Goal: Check status: Check status

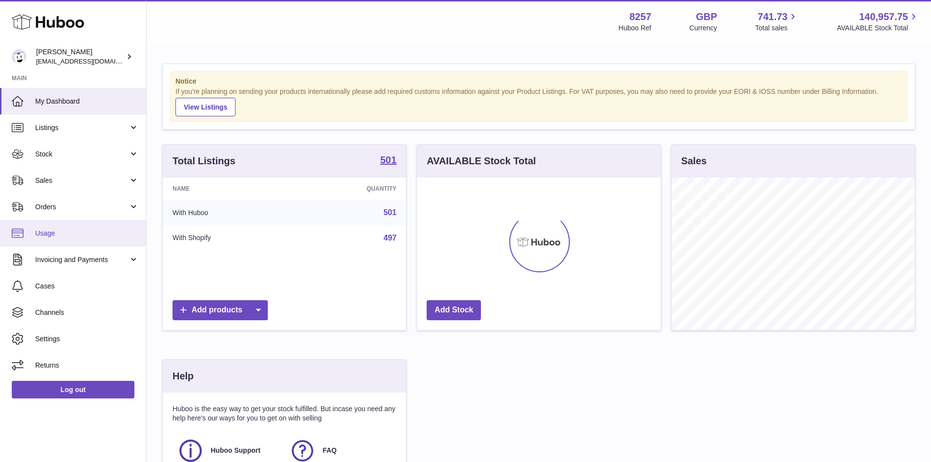
scroll to position [153, 244]
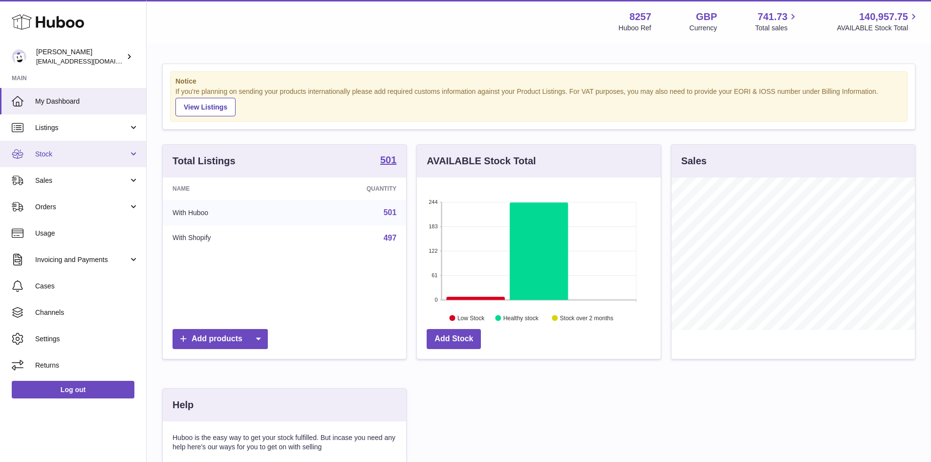
click at [53, 155] on span "Stock" at bounding box center [81, 154] width 93 height 9
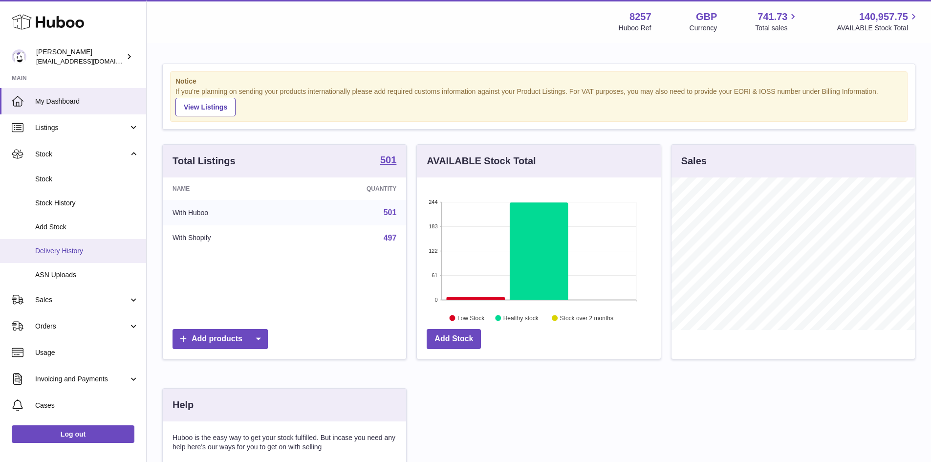
click at [56, 251] on span "Delivery History" at bounding box center [87, 250] width 104 height 9
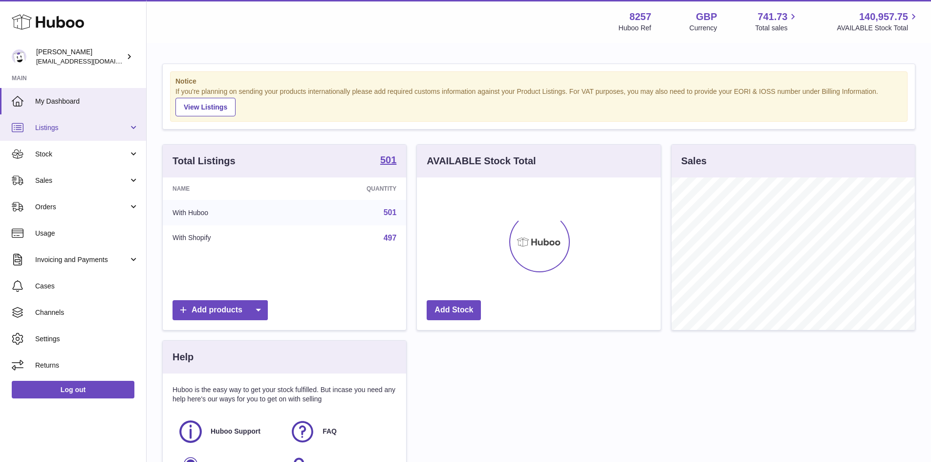
scroll to position [153, 244]
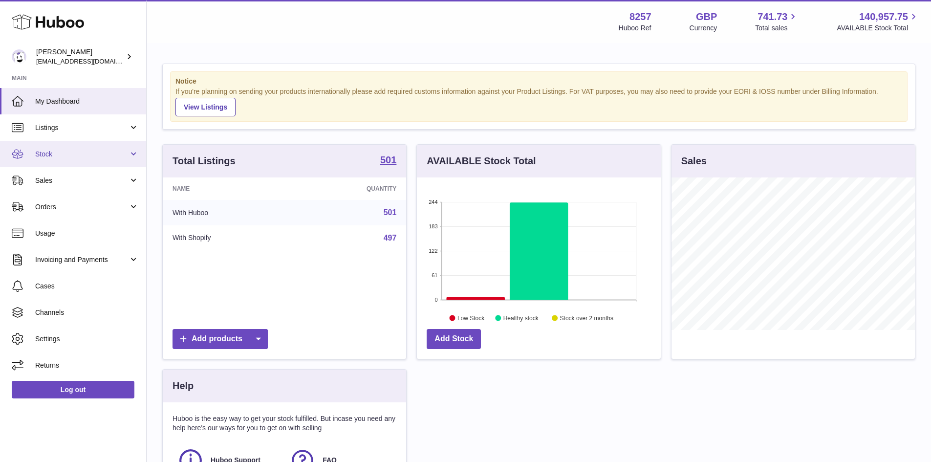
click at [44, 156] on span "Stock" at bounding box center [81, 154] width 93 height 9
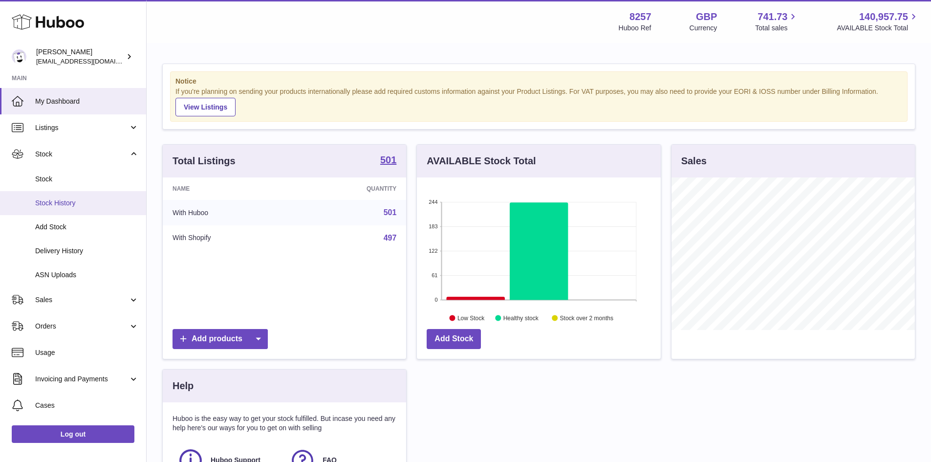
click at [55, 203] on span "Stock History" at bounding box center [87, 202] width 104 height 9
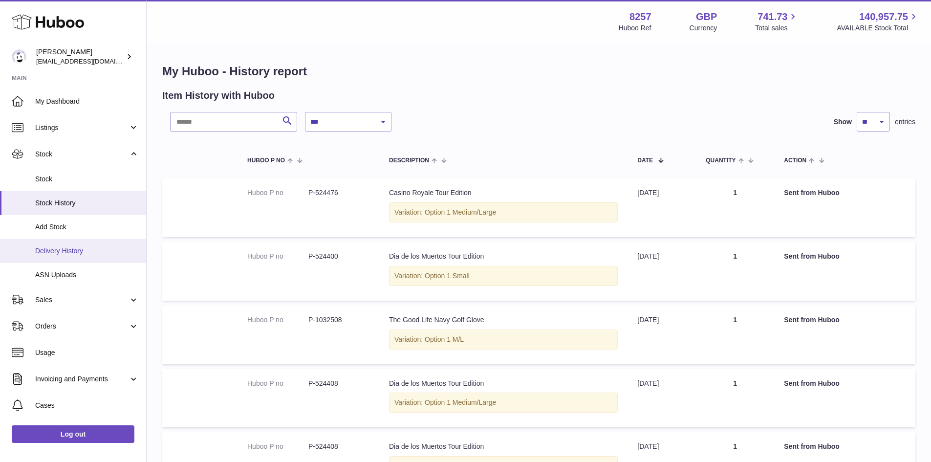
click at [63, 251] on span "Delivery History" at bounding box center [87, 250] width 104 height 9
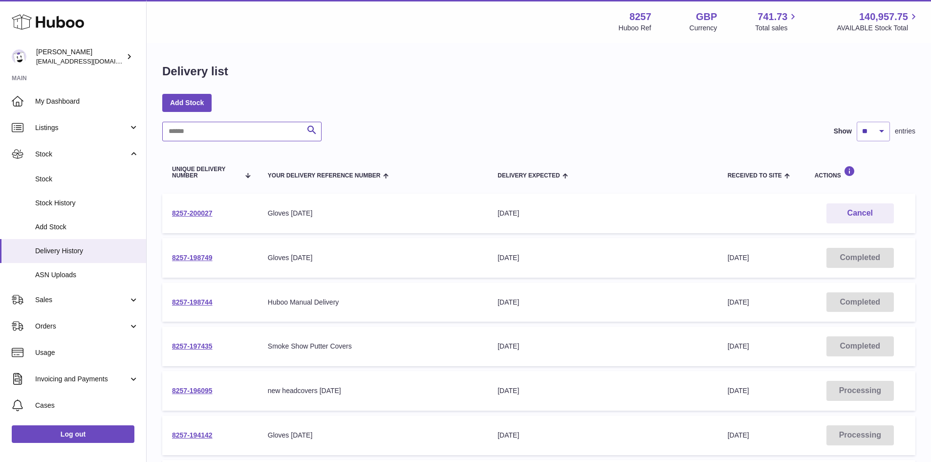
click at [202, 132] on input "text" at bounding box center [241, 132] width 159 height 20
paste input "**********"
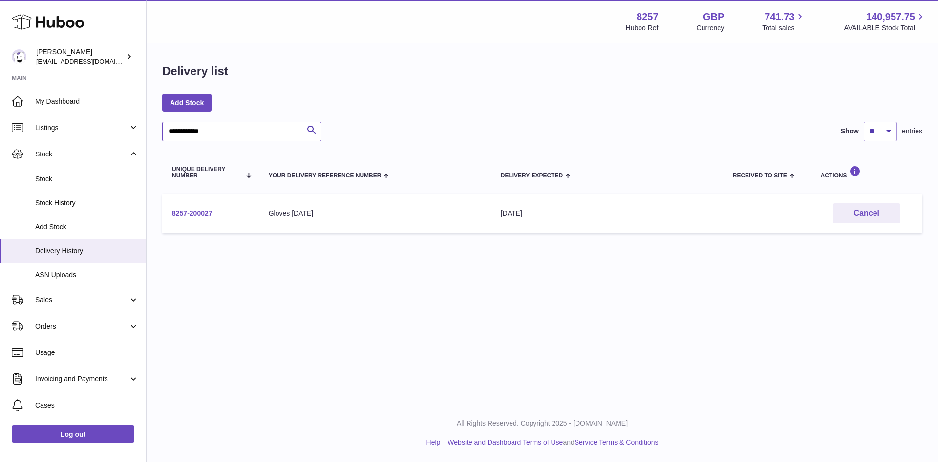
type input "**********"
click at [201, 214] on link "8257-200027" at bounding box center [192, 213] width 41 height 8
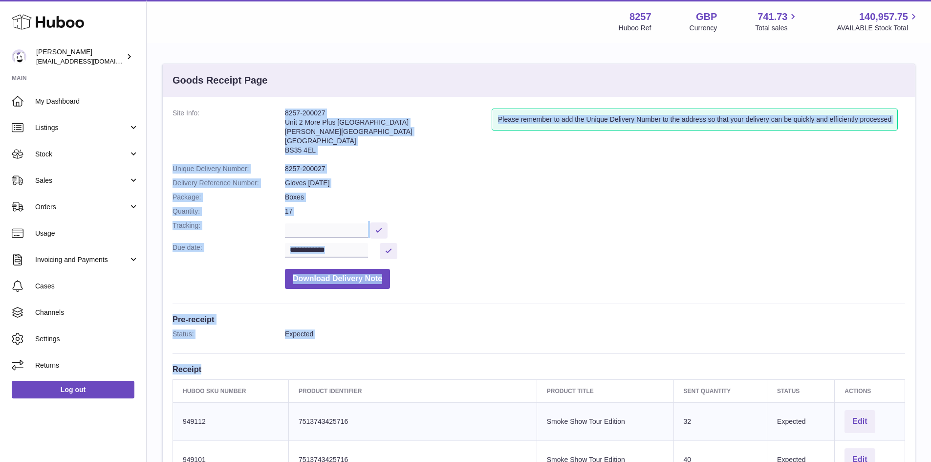
drag, startPoint x: 284, startPoint y: 111, endPoint x: 561, endPoint y: 376, distance: 382.7
click at [512, 225] on dd at bounding box center [595, 229] width 620 height 17
click at [498, 220] on dl "**********" at bounding box center [539, 201] width 733 height 185
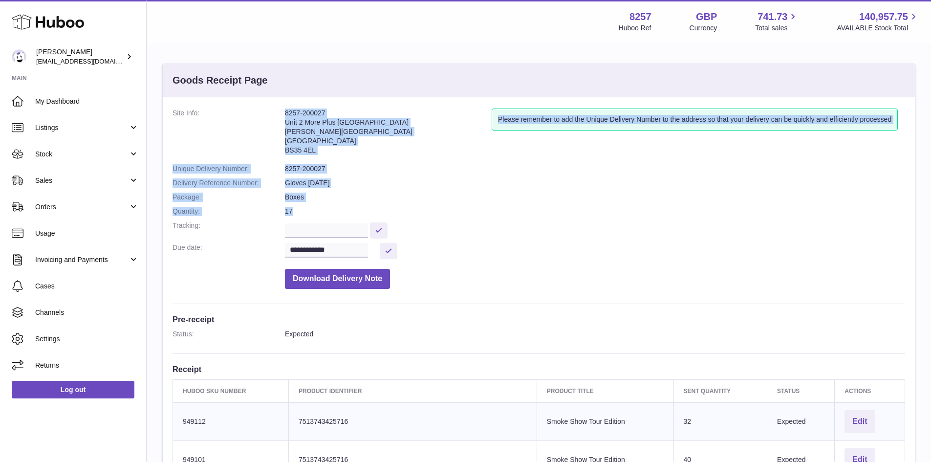
drag, startPoint x: 498, startPoint y: 220, endPoint x: 501, endPoint y: 214, distance: 7.2
click at [501, 215] on dl "**********" at bounding box center [539, 201] width 733 height 185
drag, startPoint x: 486, startPoint y: 214, endPoint x: 484, endPoint y: 209, distance: 5.9
click at [486, 213] on dd "17" at bounding box center [595, 211] width 620 height 9
click at [420, 165] on dd "8257-200027" at bounding box center [595, 168] width 620 height 9
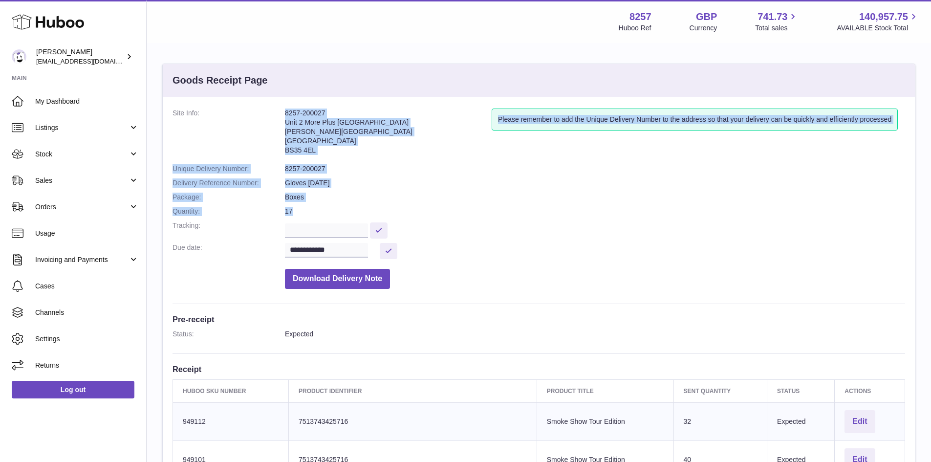
drag, startPoint x: 420, startPoint y: 164, endPoint x: 425, endPoint y: 166, distance: 5.3
click at [420, 164] on dd "8257-200027" at bounding box center [595, 168] width 620 height 9
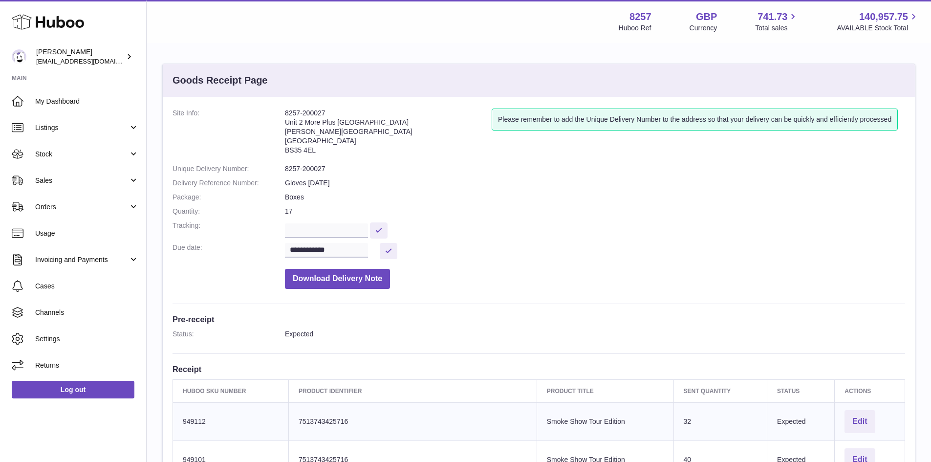
click at [443, 225] on dd at bounding box center [595, 229] width 620 height 17
click at [280, 17] on div "Menu Huboo 8257 Huboo Ref GBP Currency 741.73 Total sales 140,957.75 AVAILABLE …" at bounding box center [538, 21] width 761 height 22
click at [361, 29] on div "Menu Huboo 8257 Huboo Ref GBP Currency 741.73 Total sales 140,957.75 AVAILABLE …" at bounding box center [538, 21] width 761 height 22
